Goal: Find specific page/section: Find specific page/section

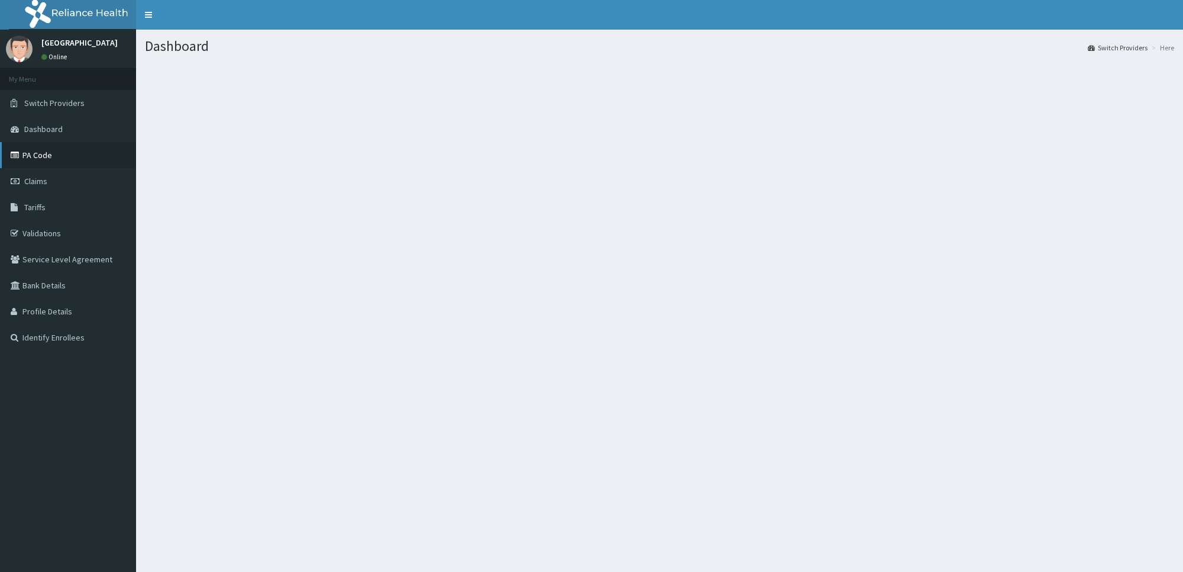
click at [41, 161] on link "PA Code" at bounding box center [68, 155] width 136 height 26
click at [49, 156] on link "PA Code" at bounding box center [68, 155] width 136 height 26
